Goal: Find contact information: Find contact information

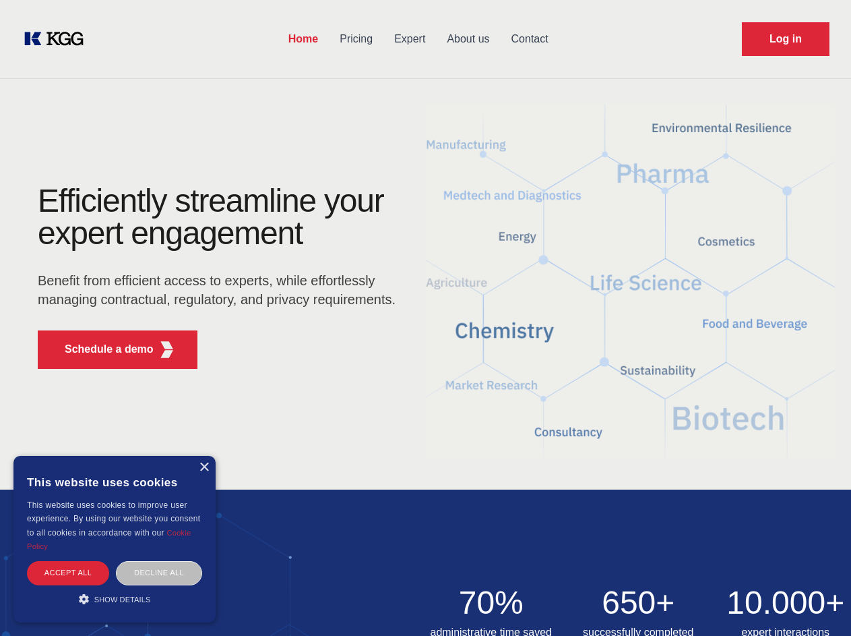
click at [425, 317] on div "Efficiently streamline your expert engagement Benefit from efficient access to …" at bounding box center [221, 282] width 410 height 195
click at [101, 349] on p "Schedule a demo" at bounding box center [109, 349] width 89 height 16
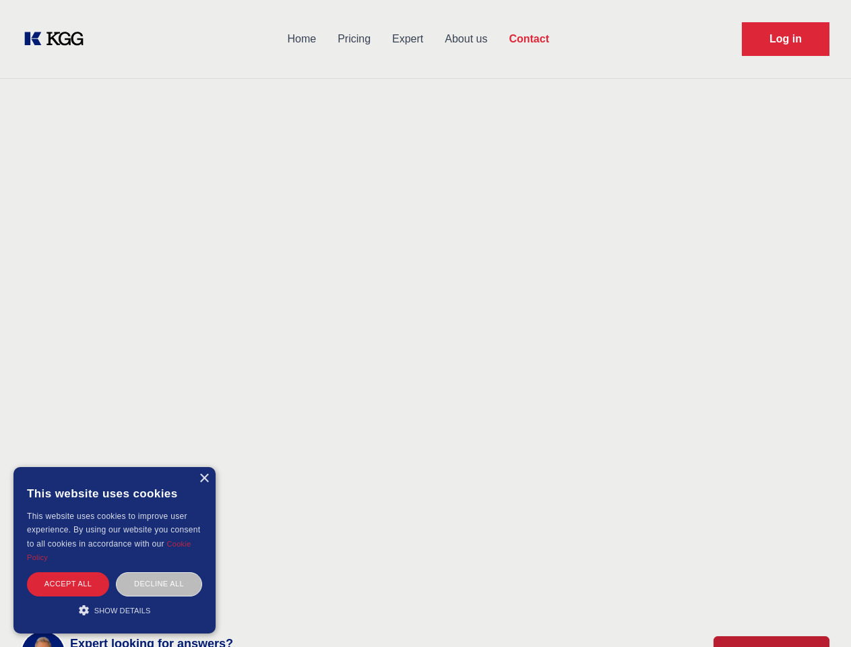
click at [204, 467] on div "× This website uses cookies This website uses cookies to improve user experienc…" at bounding box center [114, 550] width 202 height 166
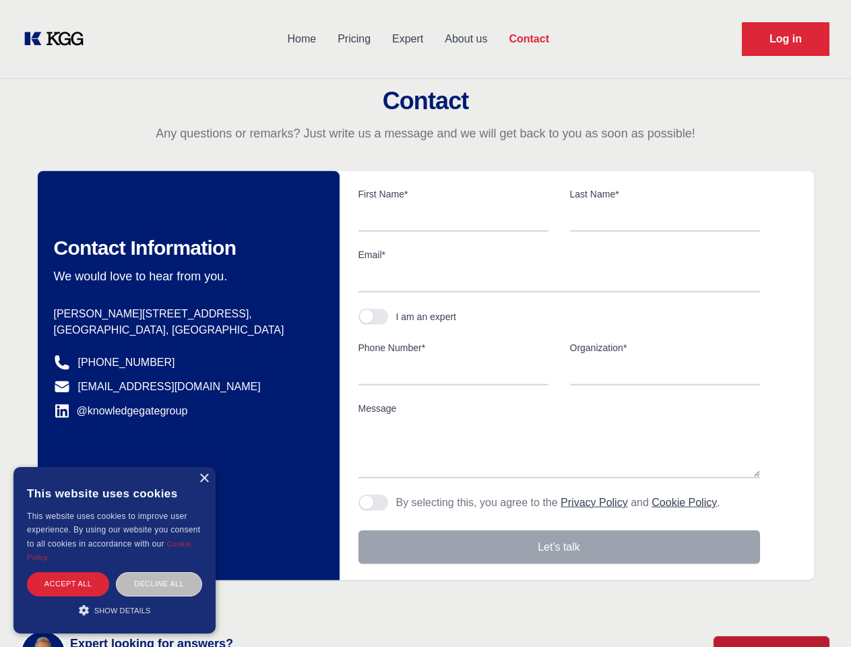
click at [68, 572] on div "Accept all" at bounding box center [68, 584] width 82 height 24
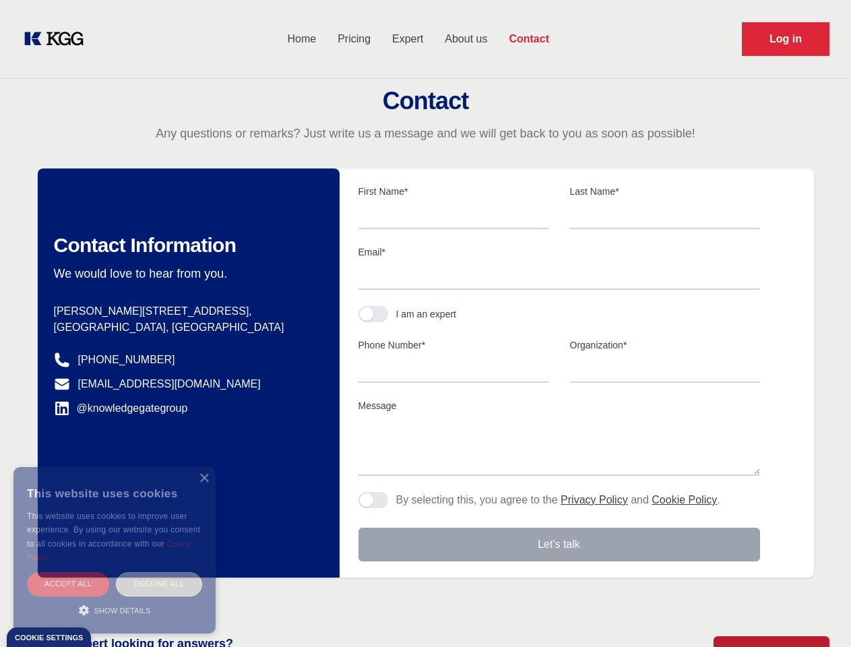
click at [159, 572] on div "Decline all" at bounding box center [159, 584] width 86 height 24
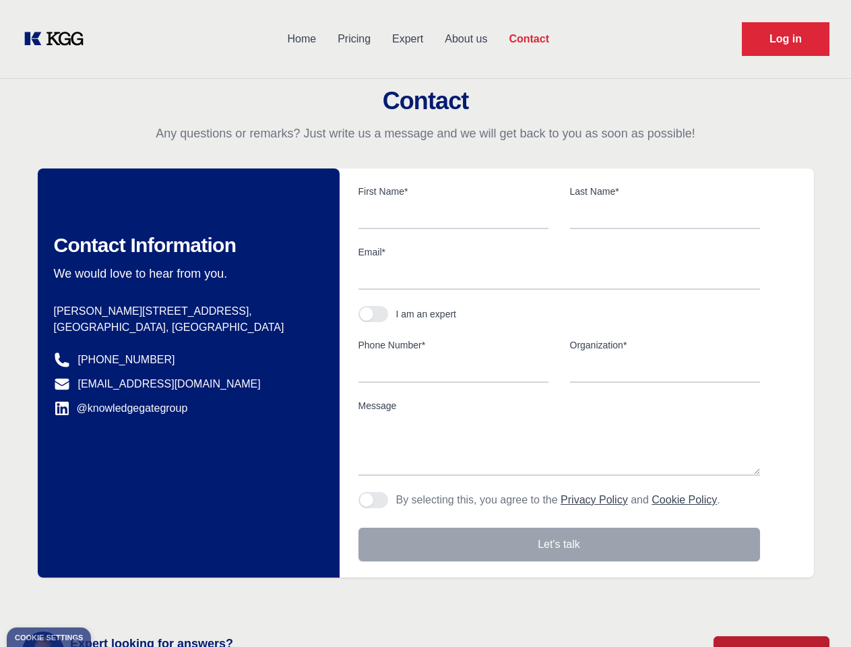
click at [115, 598] on main "Contact Any questions or remarks? Just write us a message and we will get back …" at bounding box center [425, 351] width 851 height 702
